Goal: Navigation & Orientation: Go to known website

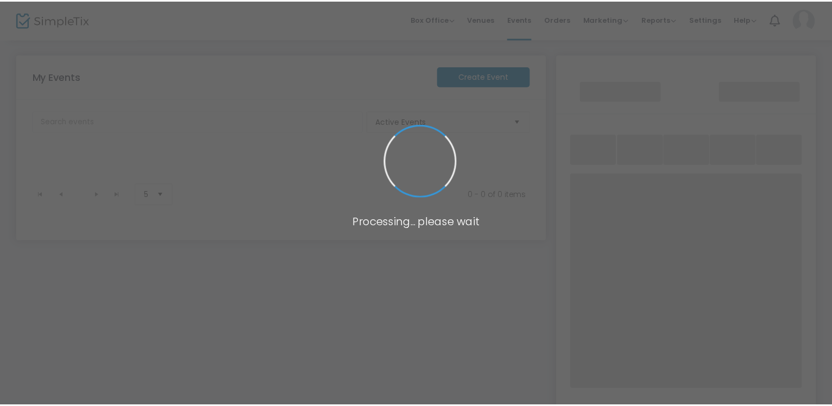
scroll to position [11, 0]
